Goal: Information Seeking & Learning: Learn about a topic

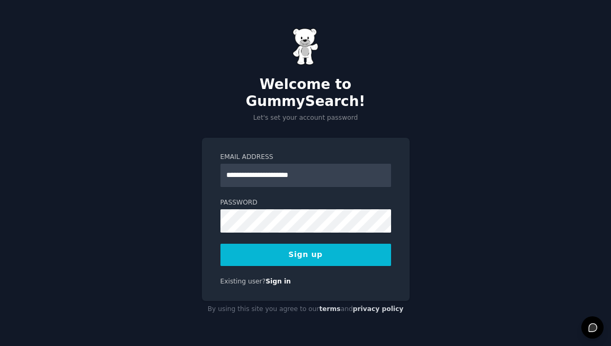
click at [302, 168] on input "**********" at bounding box center [305, 175] width 171 height 23
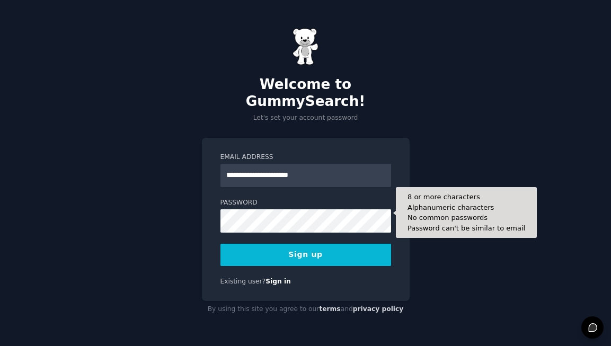
type input "**********"
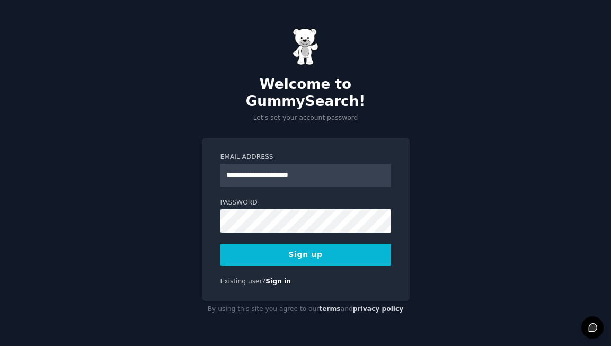
click at [304, 244] on button "Sign up" at bounding box center [305, 255] width 171 height 22
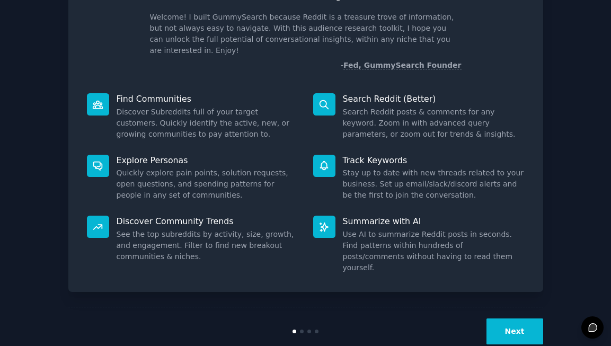
scroll to position [68, 0]
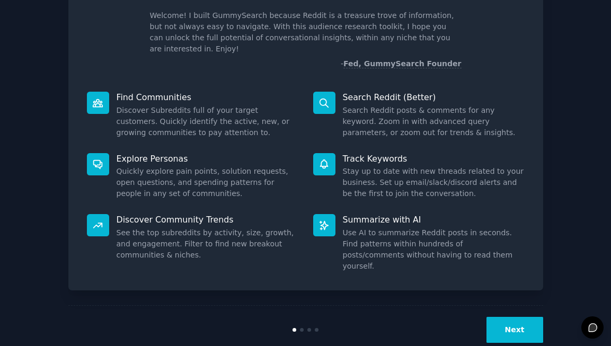
click at [500, 317] on button "Next" at bounding box center [514, 330] width 57 height 26
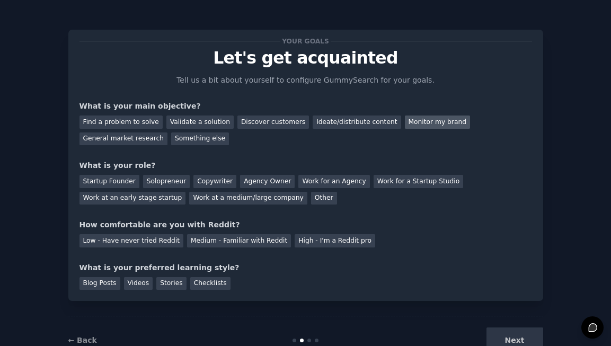
click at [420, 125] on div "Monitor my brand" at bounding box center [437, 121] width 65 height 13
click at [147, 123] on div "Find a problem to solve" at bounding box center [120, 121] width 83 height 13
click at [423, 123] on div "Monitor my brand" at bounding box center [437, 121] width 65 height 13
click at [135, 121] on div "Find a problem to solve" at bounding box center [120, 121] width 83 height 13
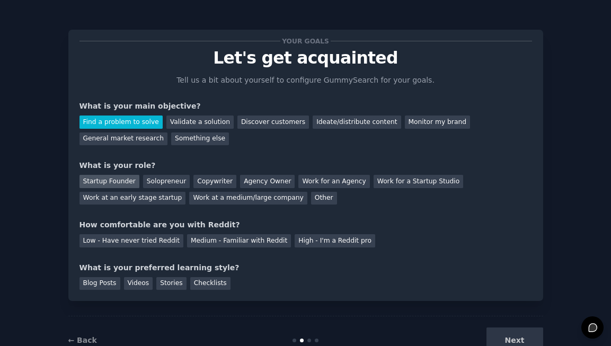
click at [119, 184] on div "Startup Founder" at bounding box center [109, 181] width 60 height 13
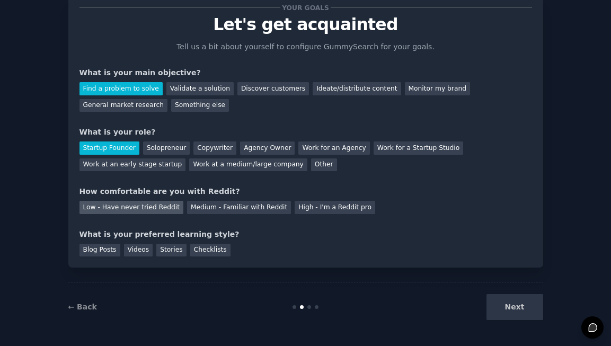
click at [136, 203] on div "Low - Have never tried Reddit" at bounding box center [131, 207] width 104 height 13
click at [111, 257] on div "Your goals Let's get acquainted Tell us a bit about yourself to configure Gummy…" at bounding box center [305, 131] width 475 height 271
click at [111, 254] on div "Blog Posts" at bounding box center [99, 250] width 41 height 13
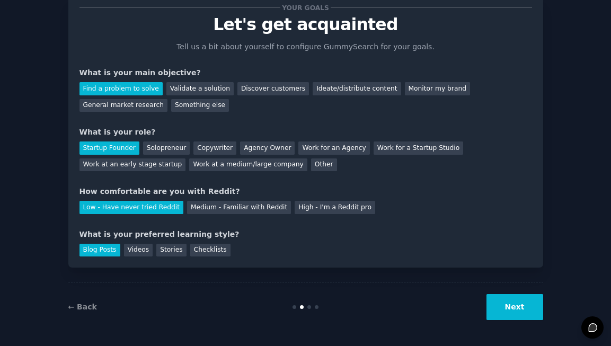
click at [111, 254] on div "Blog Posts" at bounding box center [99, 250] width 41 height 13
click at [517, 323] on div "← Back Next" at bounding box center [305, 306] width 475 height 49
click at [507, 301] on button "Next" at bounding box center [514, 307] width 57 height 26
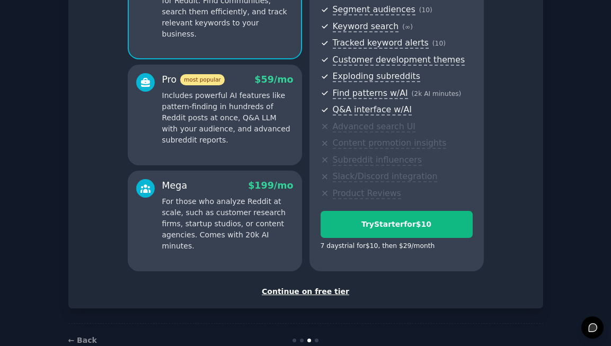
scroll to position [162, 0]
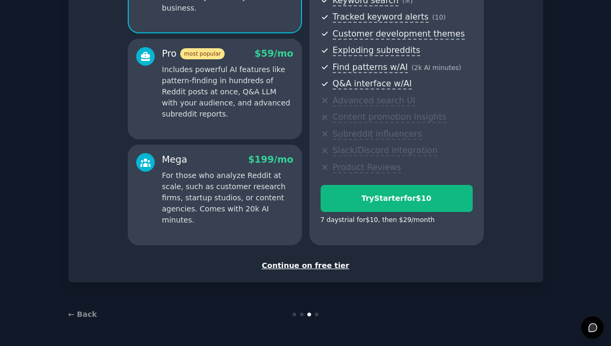
click at [337, 267] on div "Continue on free tier" at bounding box center [305, 265] width 452 height 11
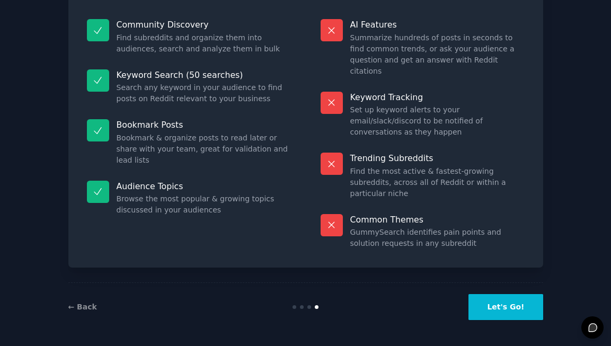
scroll to position [67, 0]
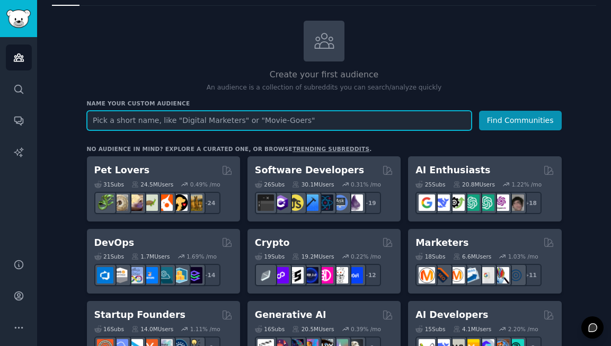
scroll to position [49, 0]
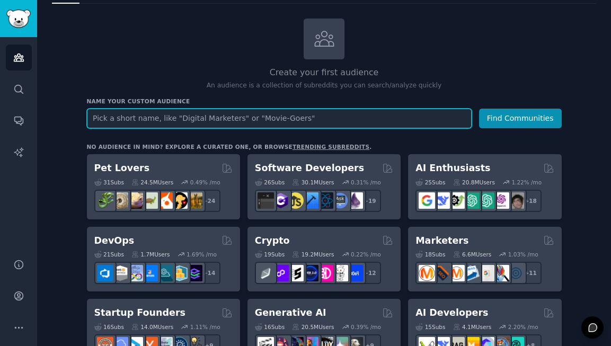
click at [446, 119] on input "text" at bounding box center [279, 119] width 384 height 20
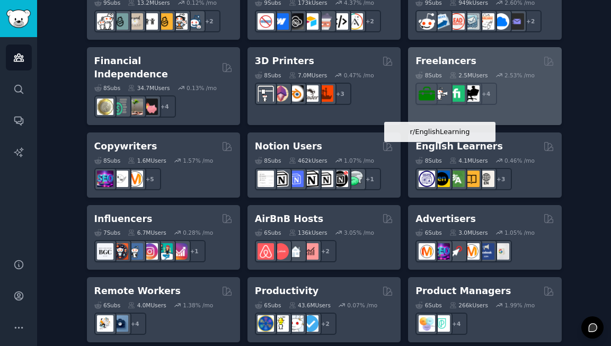
scroll to position [708, 0]
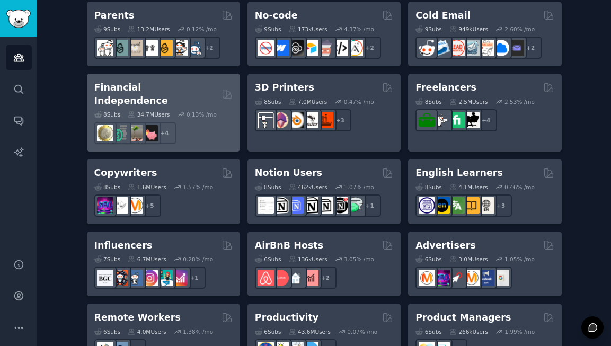
click at [205, 129] on div "+ 4" at bounding box center [163, 133] width 138 height 22
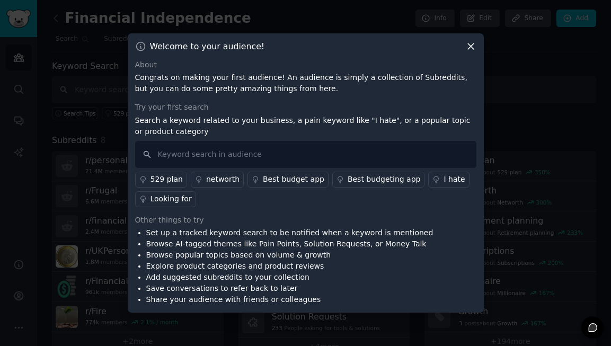
click at [184, 194] on div "Looking for" at bounding box center [170, 198] width 41 height 11
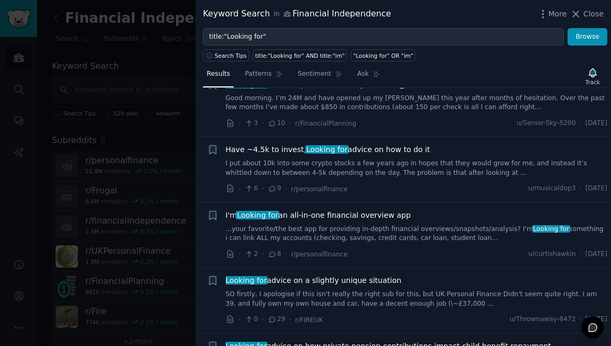
scroll to position [300, 0]
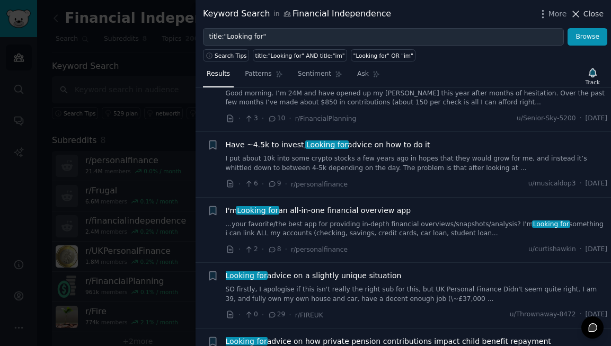
click at [583, 11] on button "Close" at bounding box center [586, 13] width 33 height 11
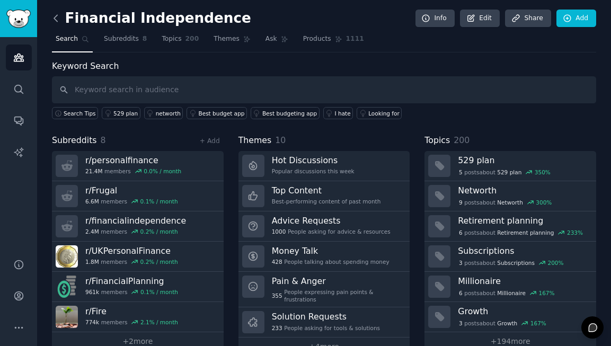
click at [55, 20] on icon at bounding box center [55, 18] width 3 height 6
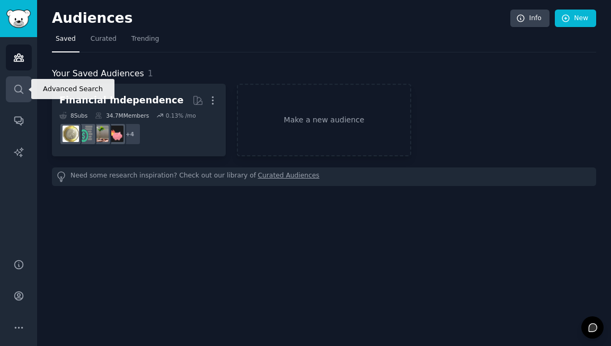
click at [17, 93] on icon "Sidebar" at bounding box center [18, 89] width 11 height 11
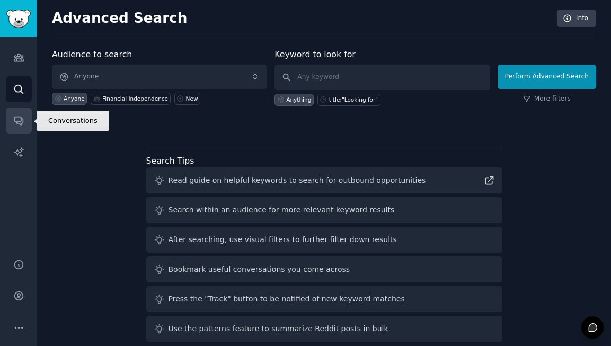
click at [21, 121] on icon "Sidebar" at bounding box center [18, 121] width 8 height 8
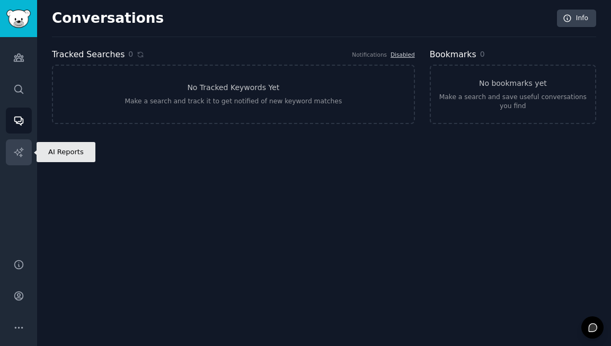
click at [18, 152] on icon "Sidebar" at bounding box center [18, 152] width 11 height 11
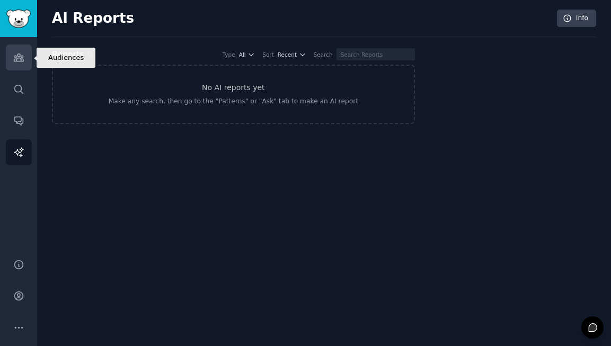
click at [24, 57] on link "Audiences" at bounding box center [19, 57] width 26 height 26
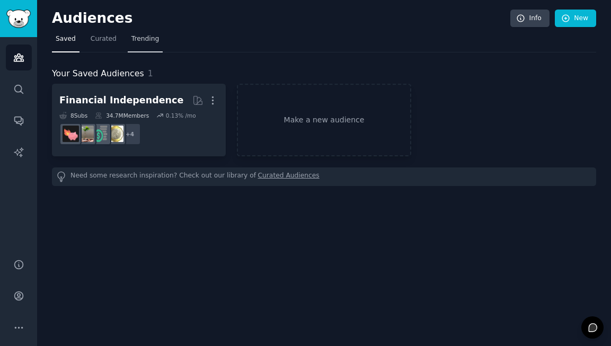
click at [159, 47] on link "Trending" at bounding box center [145, 42] width 35 height 22
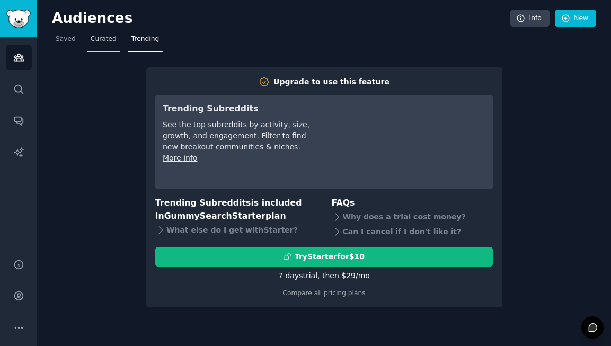
click at [117, 43] on link "Curated" at bounding box center [103, 42] width 33 height 22
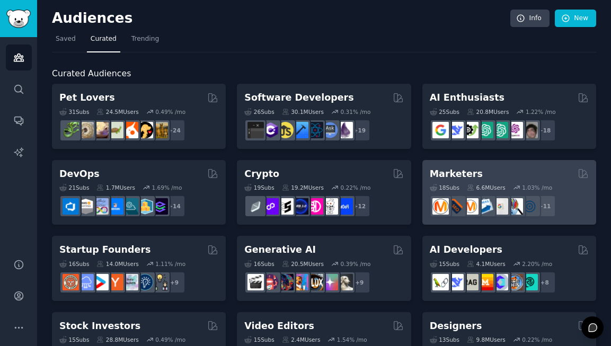
click at [464, 179] on h2 "Marketers" at bounding box center [455, 173] width 53 height 13
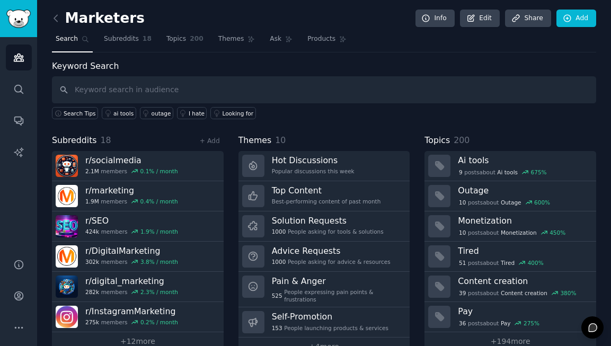
click at [468, 92] on input "text" at bounding box center [324, 89] width 544 height 27
click at [56, 23] on icon at bounding box center [55, 18] width 11 height 11
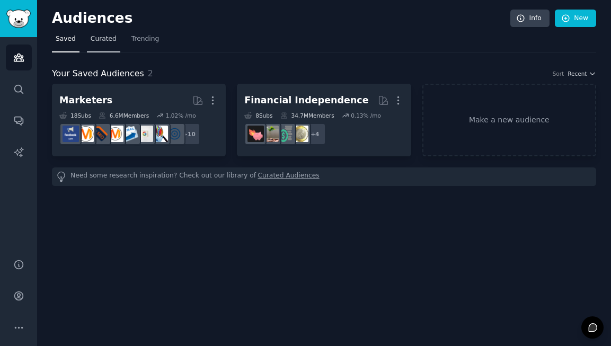
click at [99, 40] on span "Curated" at bounding box center [104, 39] width 26 height 10
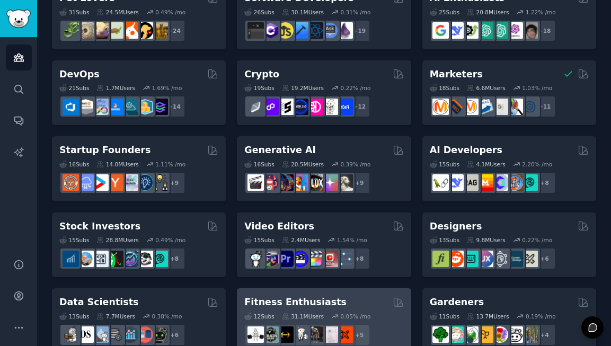
scroll to position [100, 0]
